Goal: Navigation & Orientation: Find specific page/section

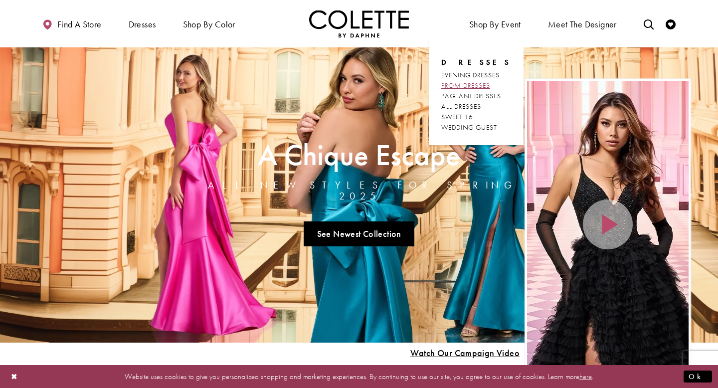
click at [485, 84] on span "PROM DRESSES" at bounding box center [465, 85] width 49 height 9
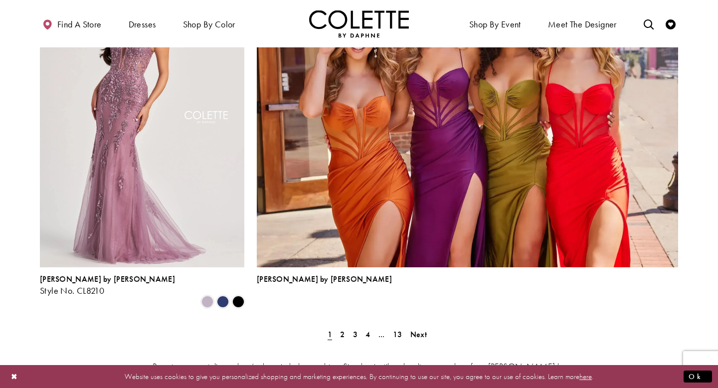
scroll to position [2175, 0]
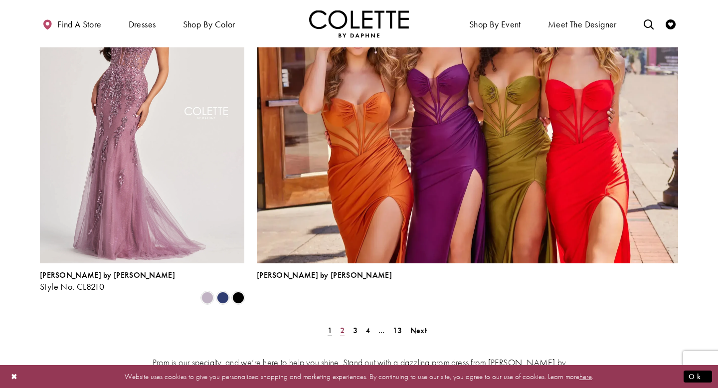
click at [344, 323] on link "2" at bounding box center [342, 330] width 10 height 14
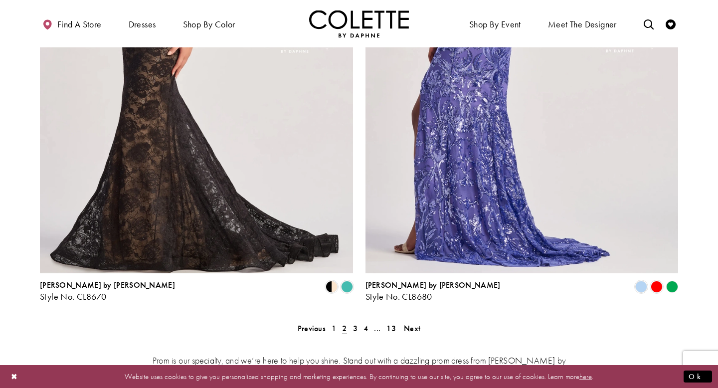
scroll to position [1947, 0]
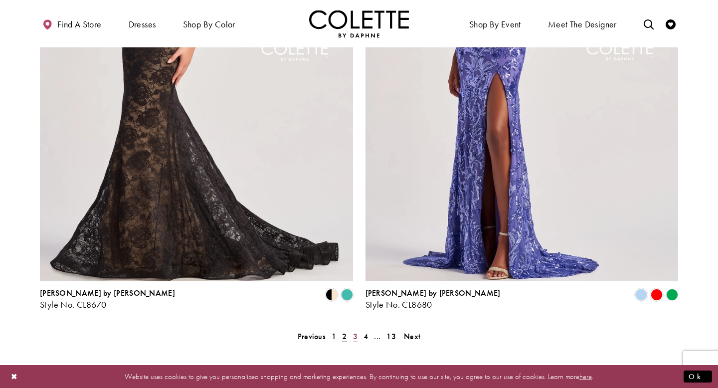
click at [359, 329] on link "3" at bounding box center [355, 336] width 10 height 14
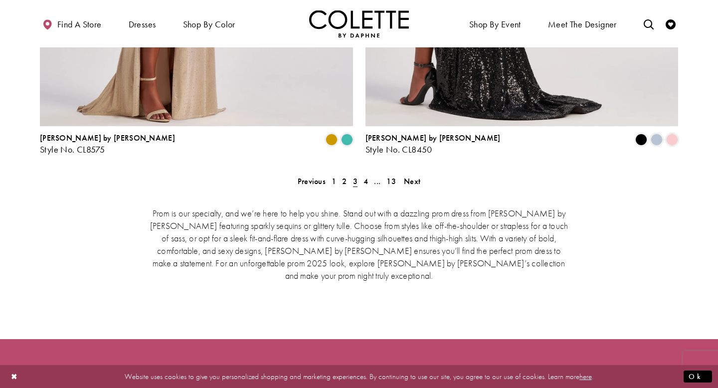
scroll to position [2105, 0]
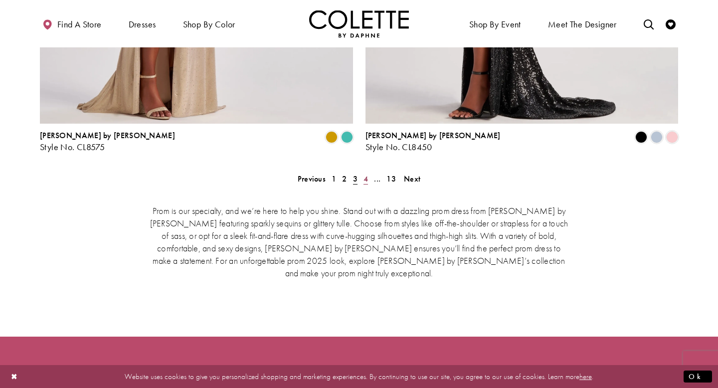
click at [364, 173] on span "4" at bounding box center [365, 178] width 4 height 10
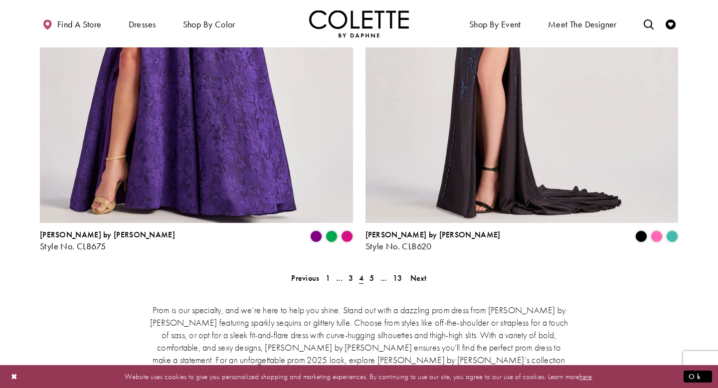
scroll to position [2002, 0]
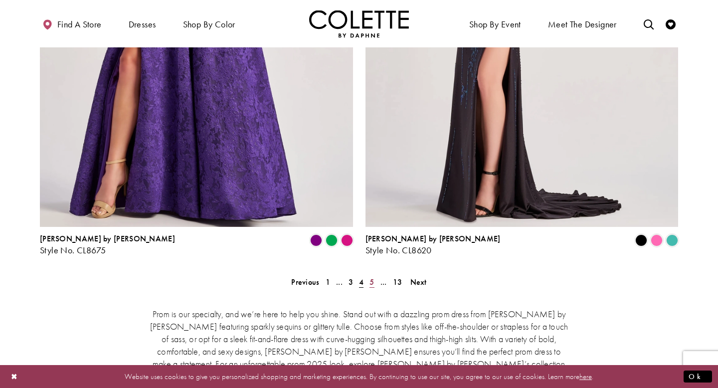
click at [369, 277] on span "5" at bounding box center [371, 282] width 4 height 10
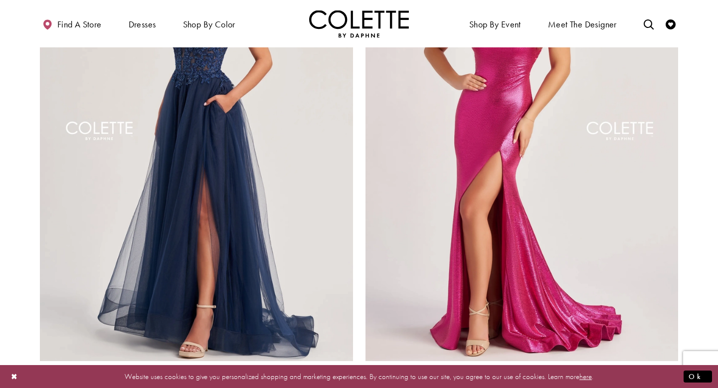
scroll to position [1941, 0]
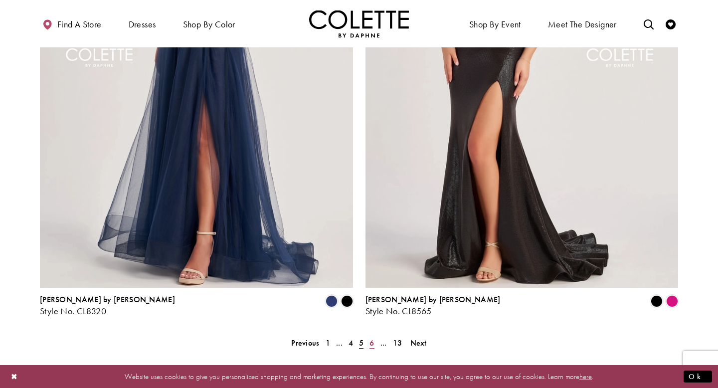
click at [376, 335] on link "6" at bounding box center [371, 342] width 10 height 14
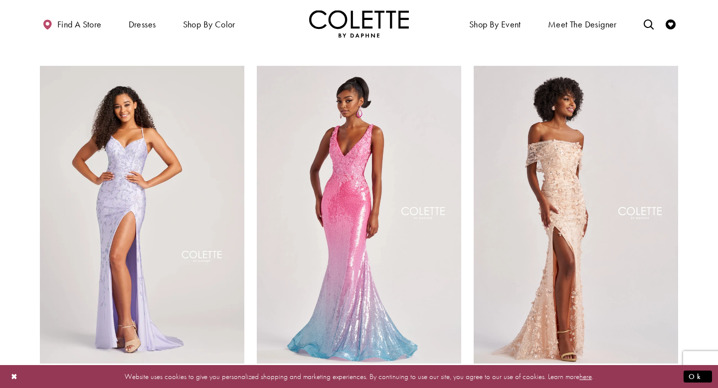
scroll to position [1353, 0]
